Goal: Task Accomplishment & Management: Manage account settings

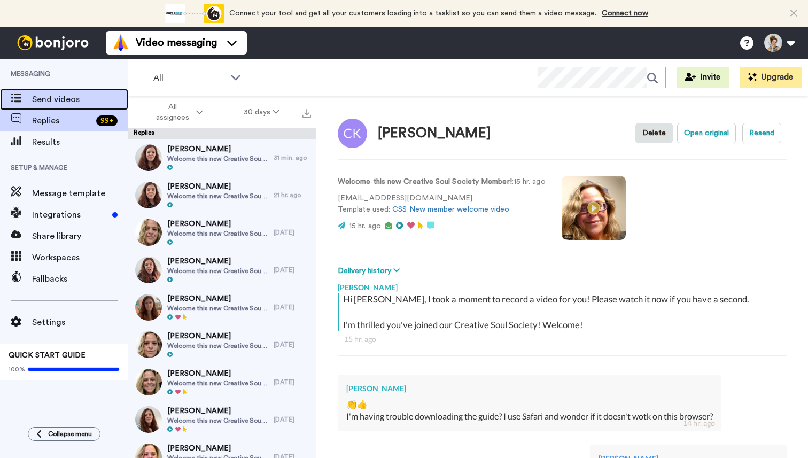
click at [58, 97] on span "Send videos" at bounding box center [80, 99] width 96 height 13
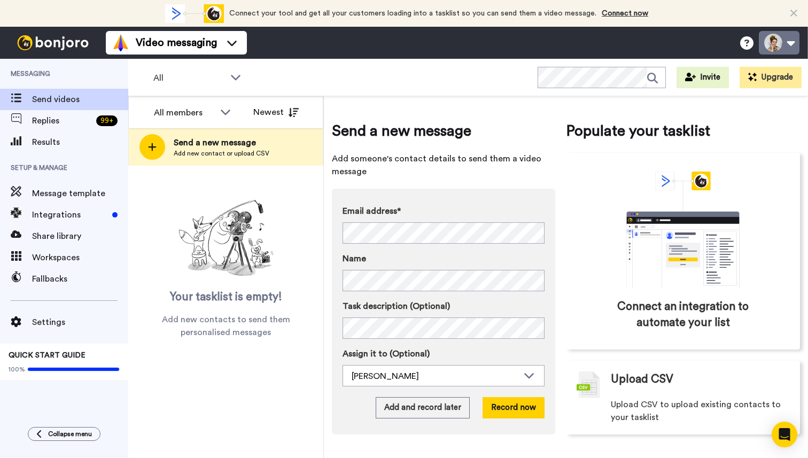
click at [776, 42] on button at bounding box center [779, 43] width 41 height 24
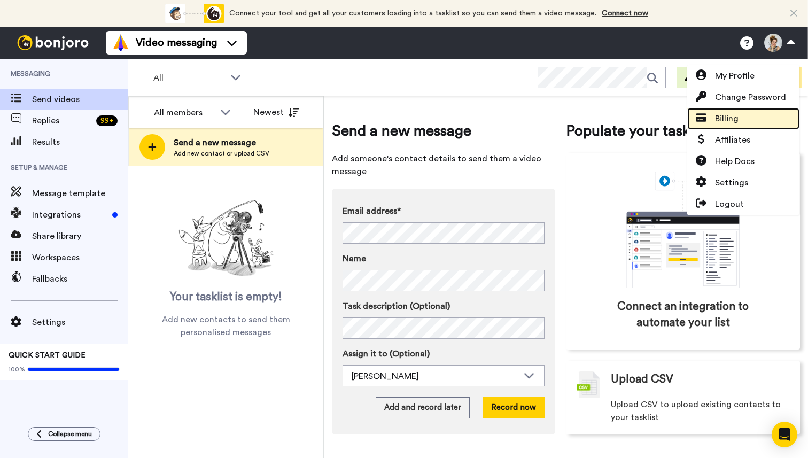
click at [735, 120] on span "Billing" at bounding box center [727, 118] width 24 height 13
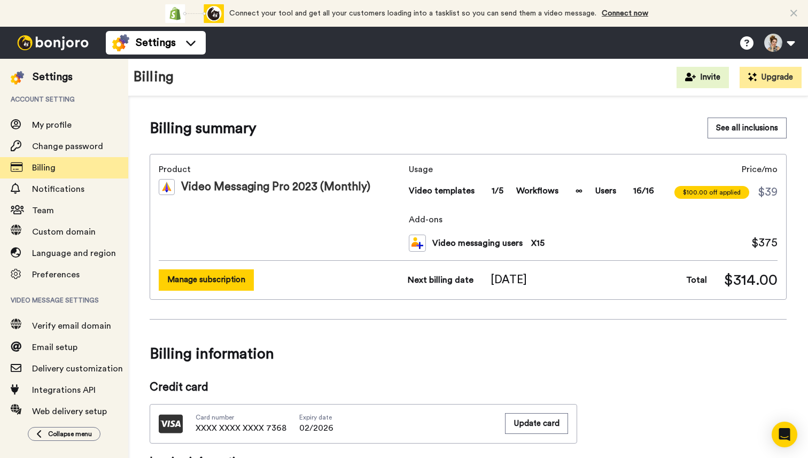
click at [225, 283] on button "Manage subscription" at bounding box center [206, 279] width 95 height 21
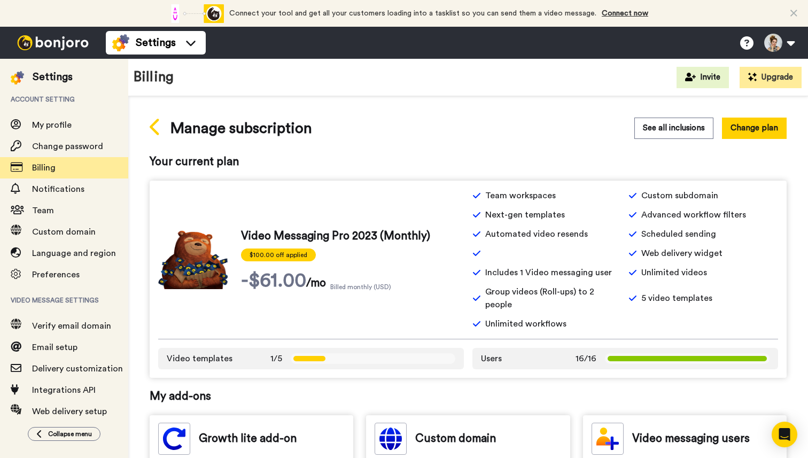
click at [153, 132] on icon at bounding box center [156, 127] width 12 height 19
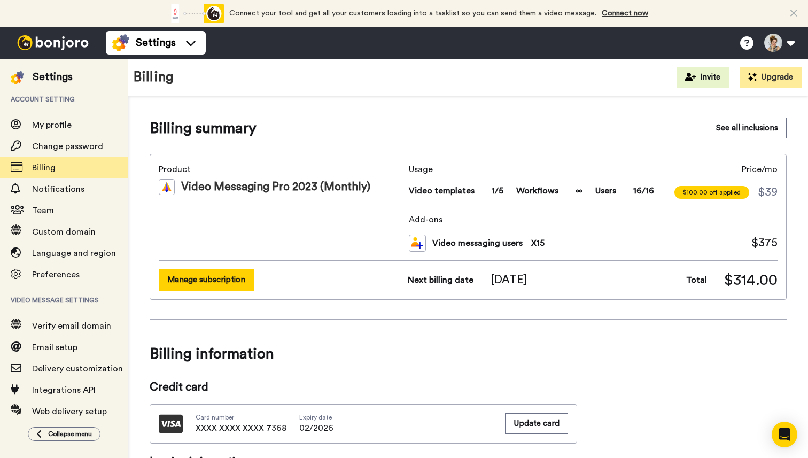
click at [206, 278] on button "Manage subscription" at bounding box center [206, 279] width 95 height 21
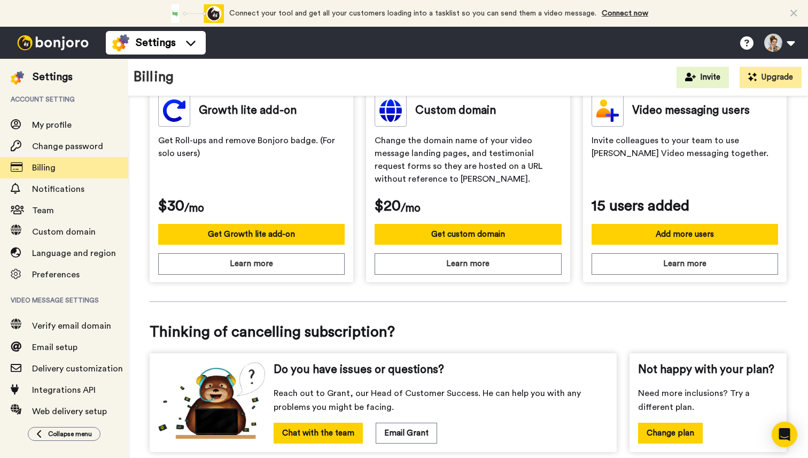
scroll to position [345, 0]
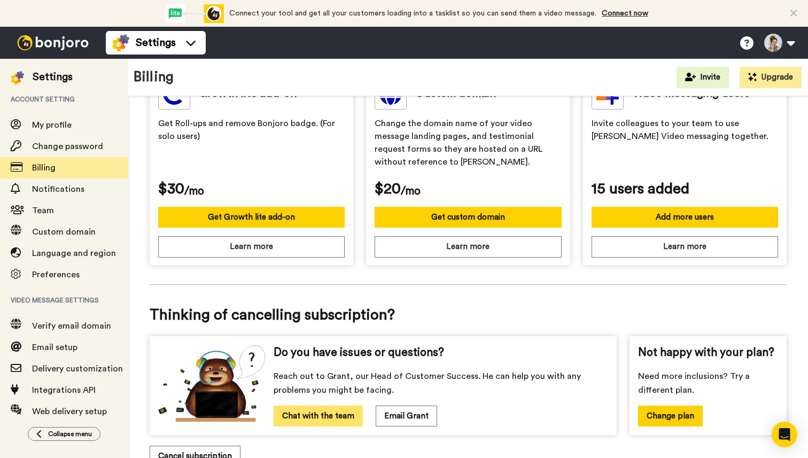
click at [343, 406] on button "Chat with the team" at bounding box center [318, 416] width 89 height 21
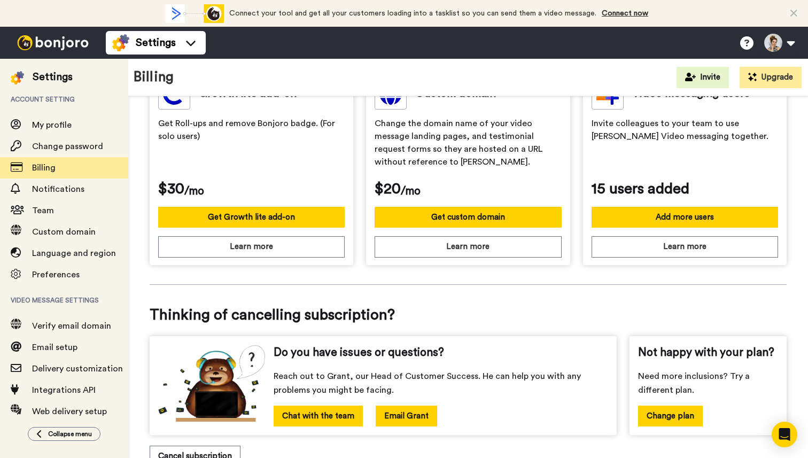
click at [405, 406] on button "Email Grant" at bounding box center [406, 416] width 61 height 21
click at [399, 406] on button "Email Grant" at bounding box center [406, 416] width 61 height 21
